Goal: Ask a question

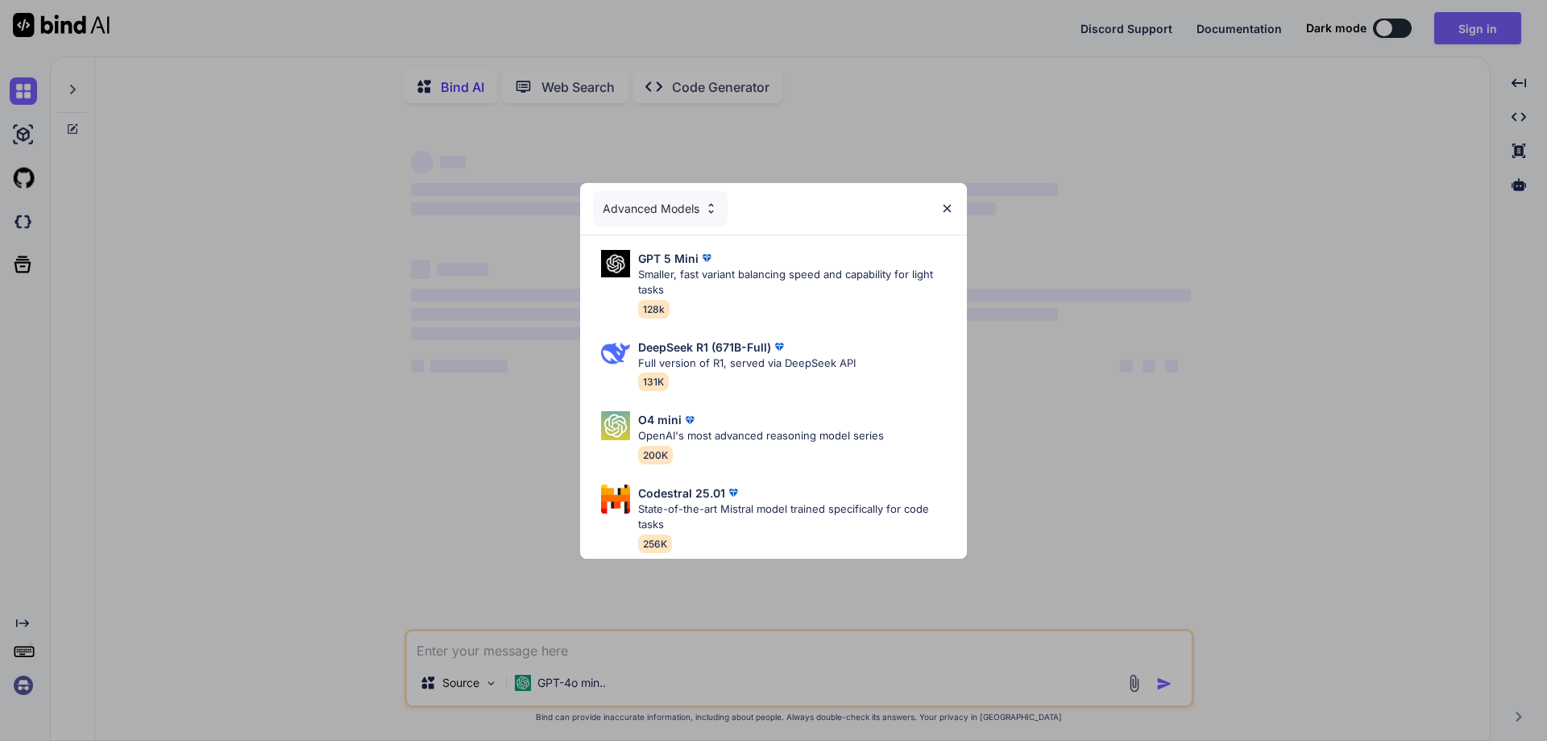
click at [953, 201] on img at bounding box center [947, 208] width 14 height 14
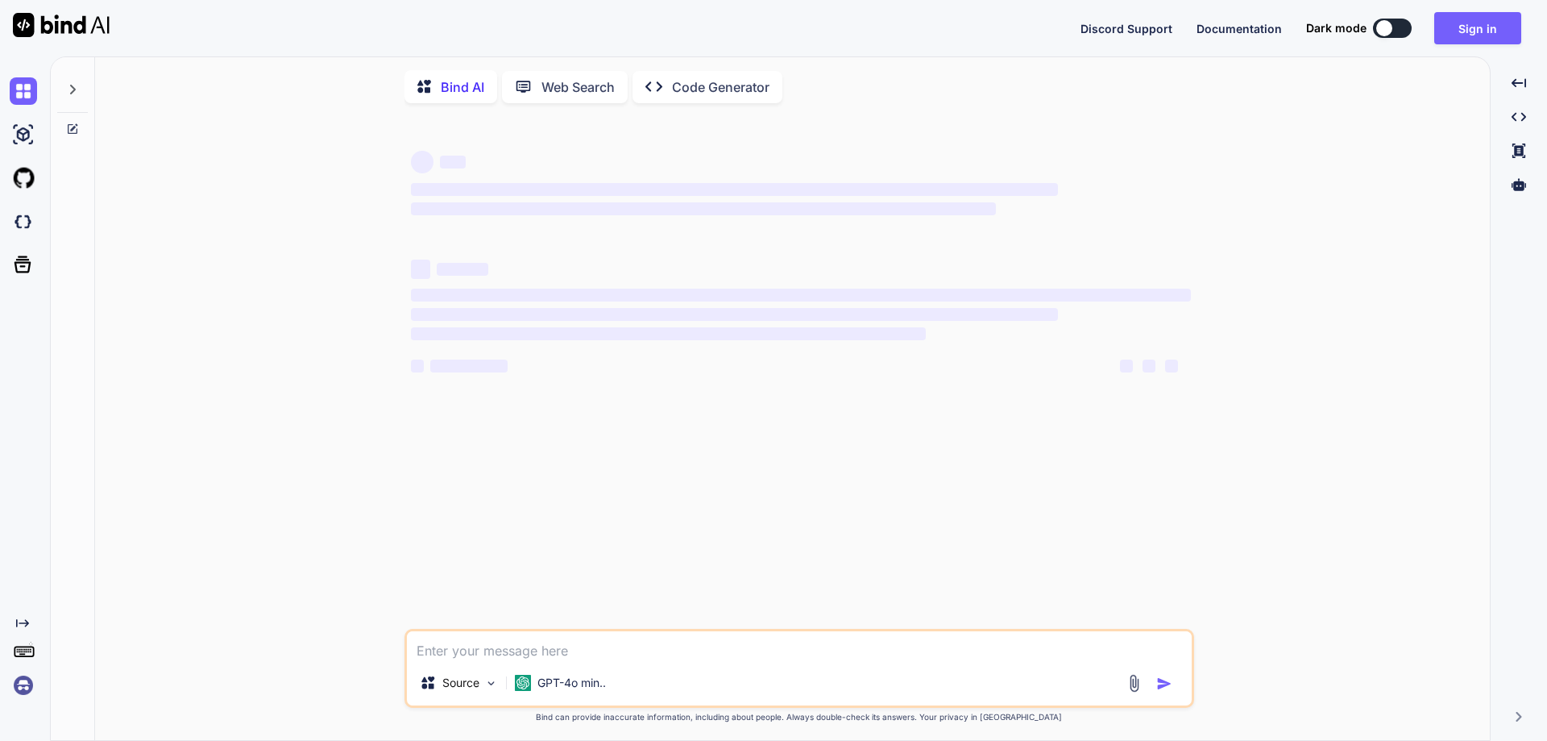
type textarea "x"
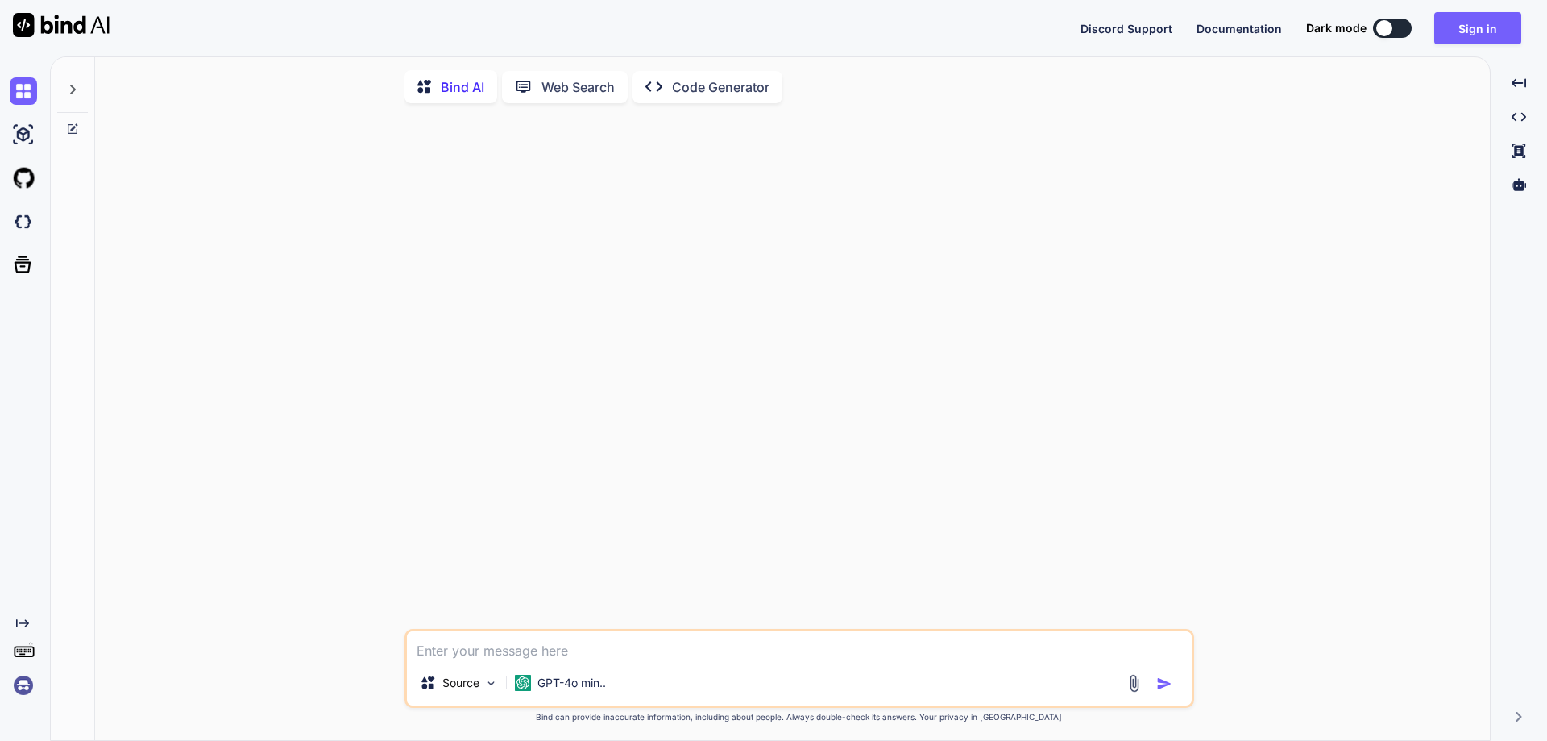
click at [512, 653] on textarea at bounding box center [799, 645] width 785 height 29
paste textarea "Hi [PERSON_NAME], I've already started the new development project. So this wil…"
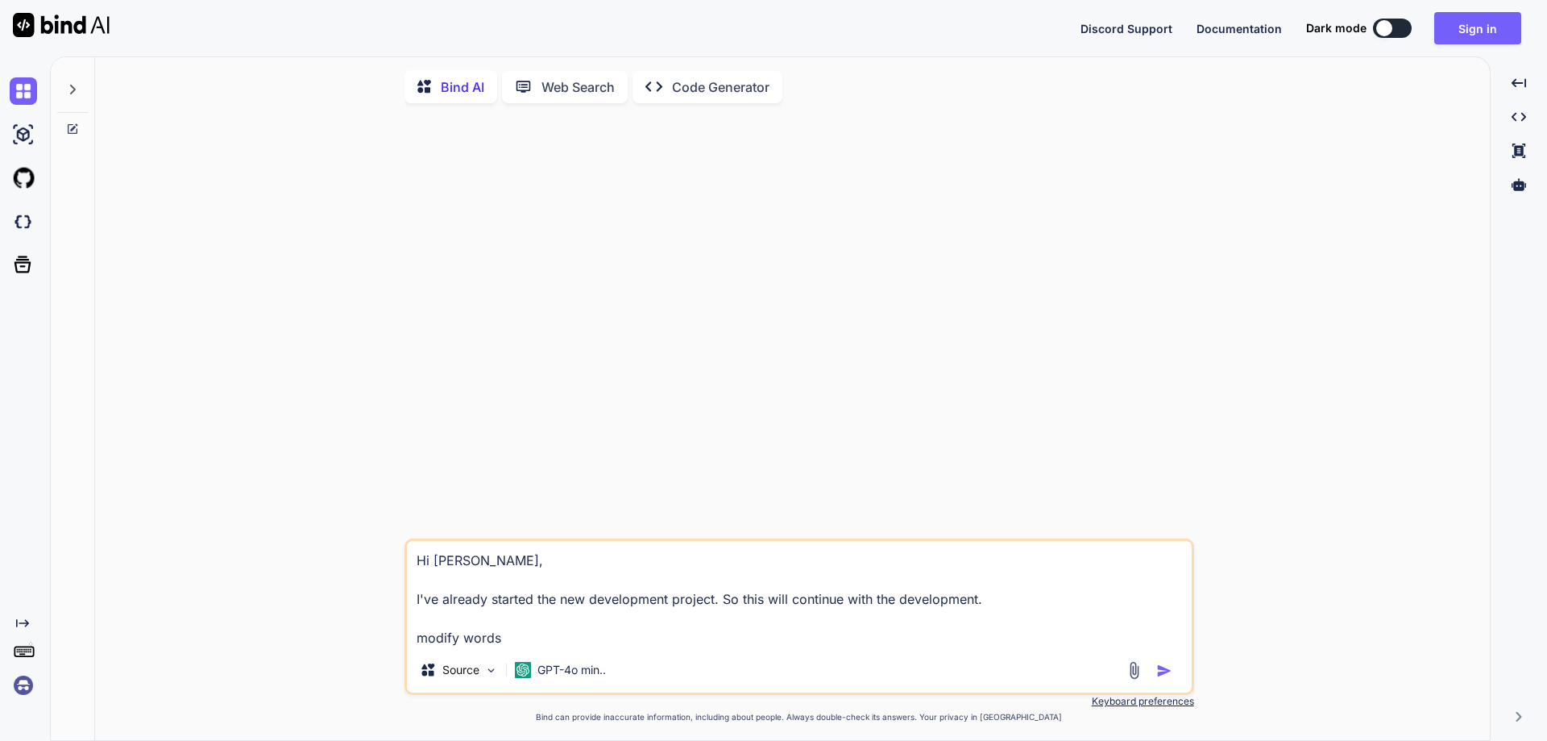
type textarea "Hi [PERSON_NAME], I've already started the new development project. So this wil…"
type textarea "x"
drag, startPoint x: 528, startPoint y: 650, endPoint x: 363, endPoint y: 562, distance: 187.5
click at [363, 562] on div "Hi [PERSON_NAME], I've already started the new development project. So this wil…" at bounding box center [799, 429] width 1382 height 626
type textarea "x"
